Goal: Information Seeking & Learning: Learn about a topic

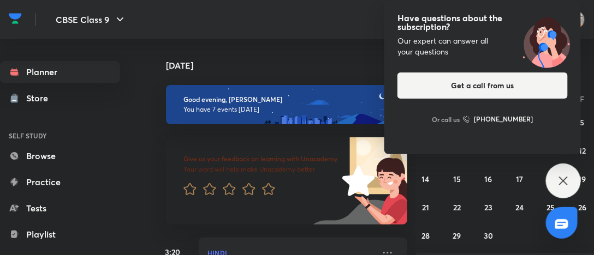
scroll to position [688, 0]
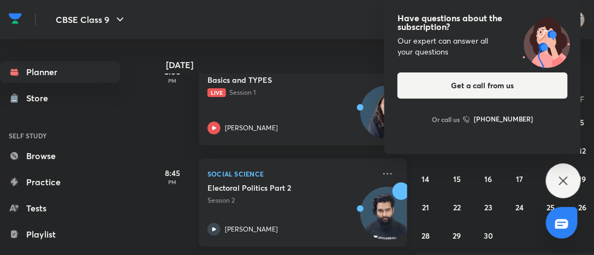
click at [323, 198] on p "Session 2" at bounding box center [290, 201] width 167 height 10
